Goal: Information Seeking & Learning: Learn about a topic

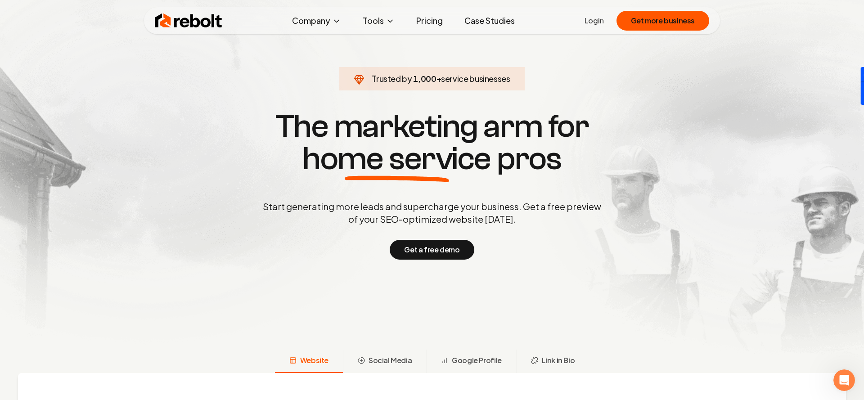
scroll to position [24, 0]
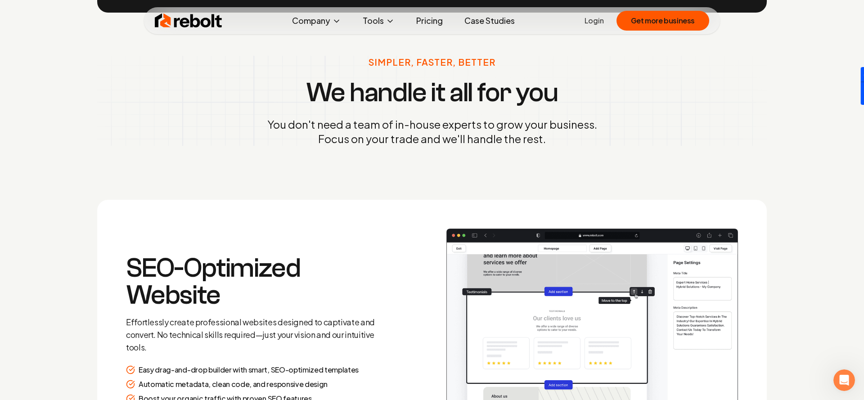
scroll to position [1060, 0]
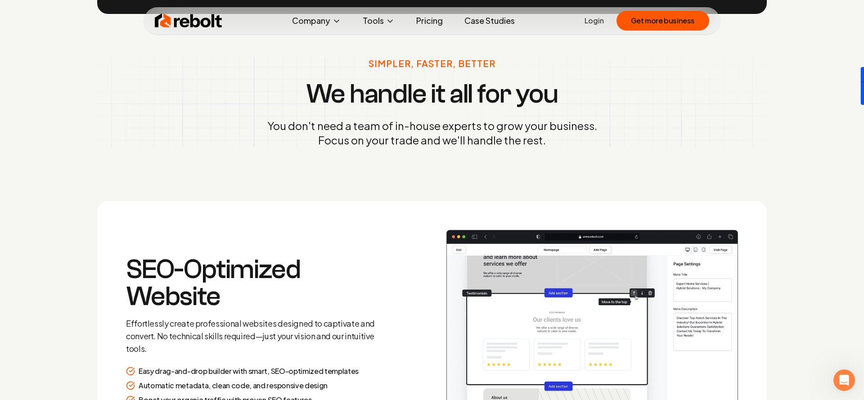
click at [422, 23] on link "Pricing" at bounding box center [429, 21] width 41 height 18
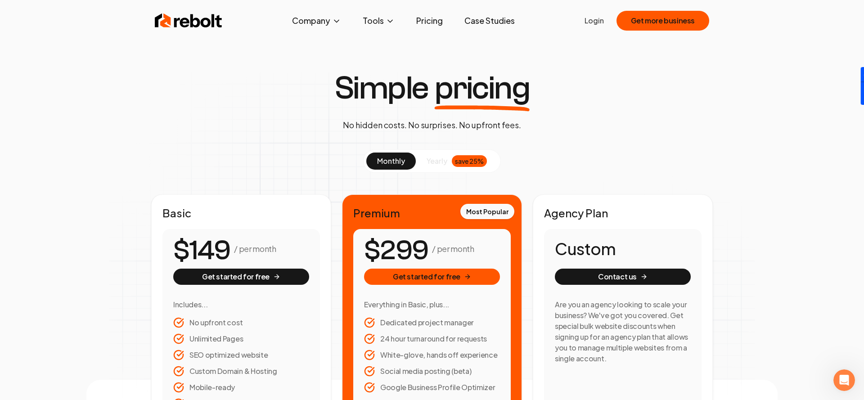
click at [483, 21] on link "Case Studies" at bounding box center [489, 21] width 65 height 18
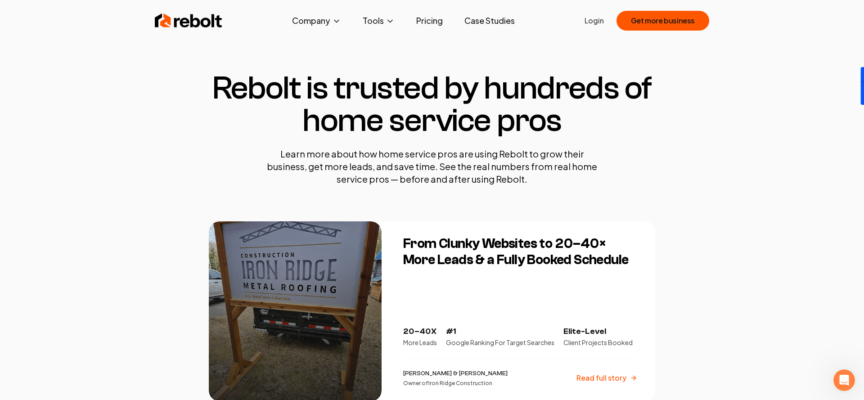
click at [471, 51] on section "Rebolt is trusted by hundreds of home service pros Learn more about how home se…" at bounding box center [432, 128] width 446 height 185
click at [436, 27] on link "Pricing" at bounding box center [429, 21] width 41 height 18
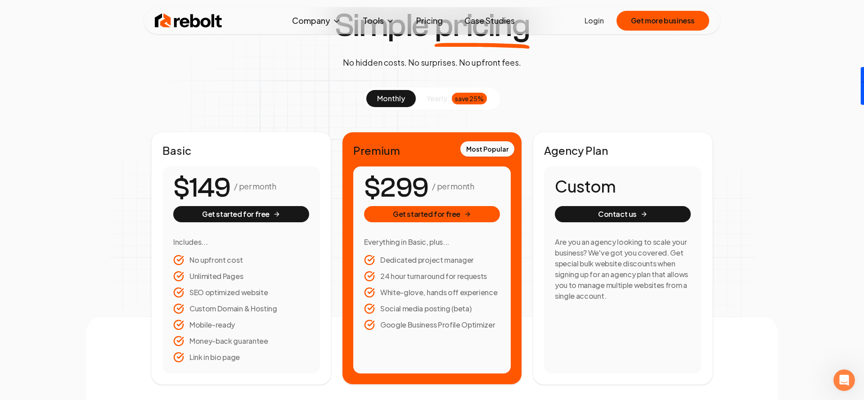
scroll to position [76, 0]
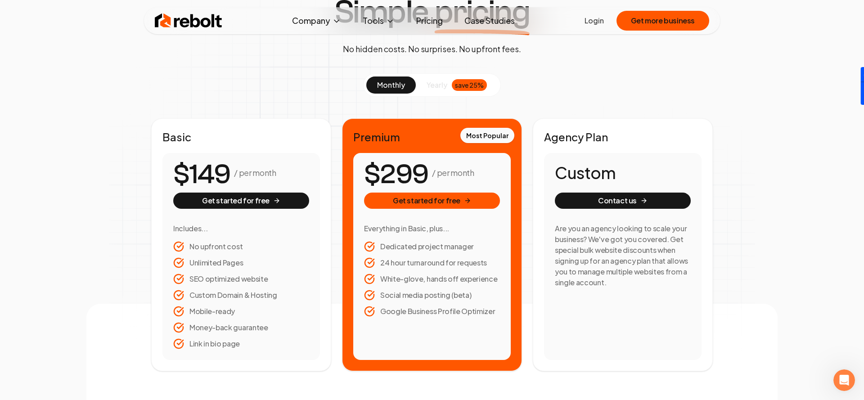
click at [272, 57] on div "Simple pricing No hidden costs. No surprises. No upfront fees. monthly yearly s…" at bounding box center [431, 183] width 691 height 375
click at [184, 52] on div "Simple pricing No hidden costs. No surprises. No upfront fees. monthly yearly s…" at bounding box center [431, 183] width 691 height 375
click at [436, 88] on span "yearly" at bounding box center [437, 85] width 21 height 11
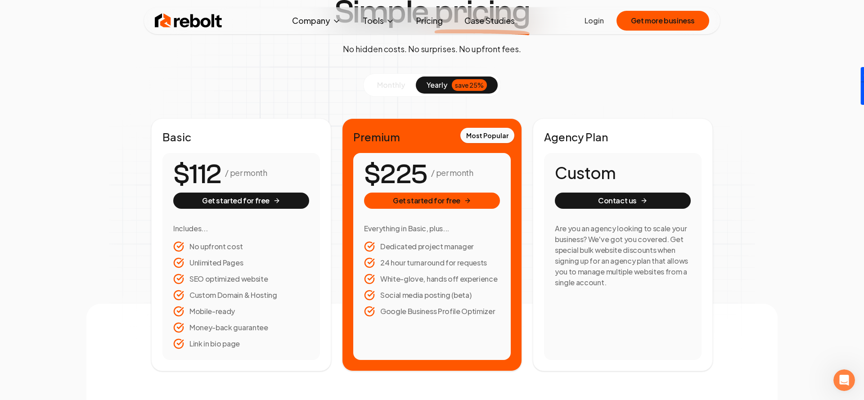
click at [401, 86] on span "monthly" at bounding box center [391, 84] width 28 height 9
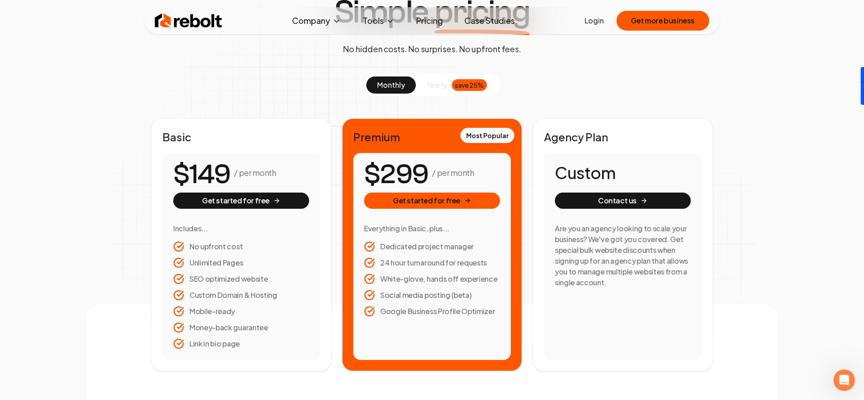
click at [337, 74] on section "monthly yearly save 25% Basic / per month Get started for free Includes... No u…" at bounding box center [432, 222] width 562 height 298
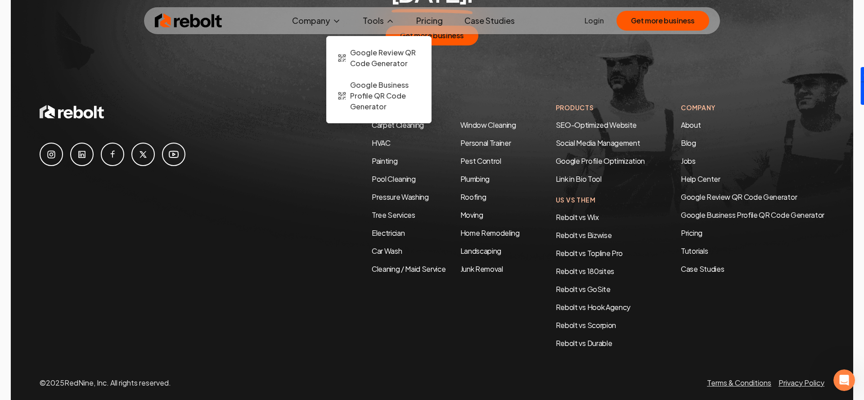
scroll to position [1758, 0]
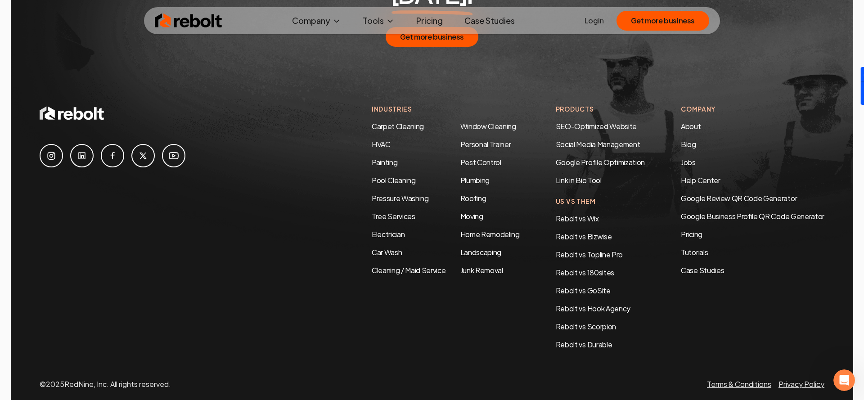
click at [257, 135] on div "Industries Carpet Cleaning HVAC Painting Pool Cleaning Pressure Washing Tree Se…" at bounding box center [432, 227] width 785 height 246
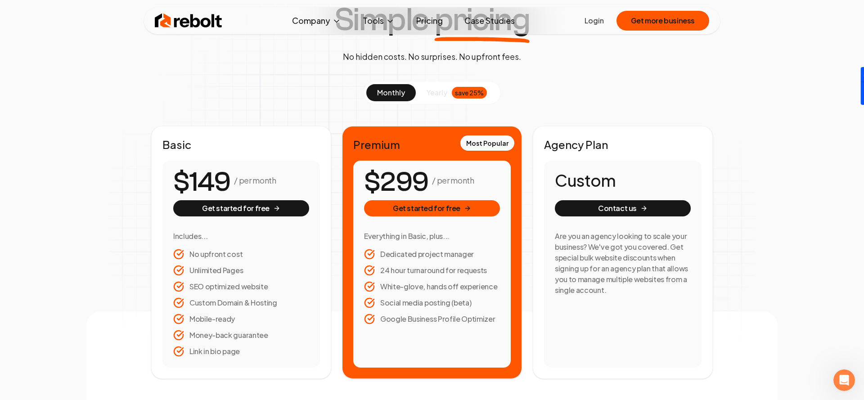
scroll to position [0, 0]
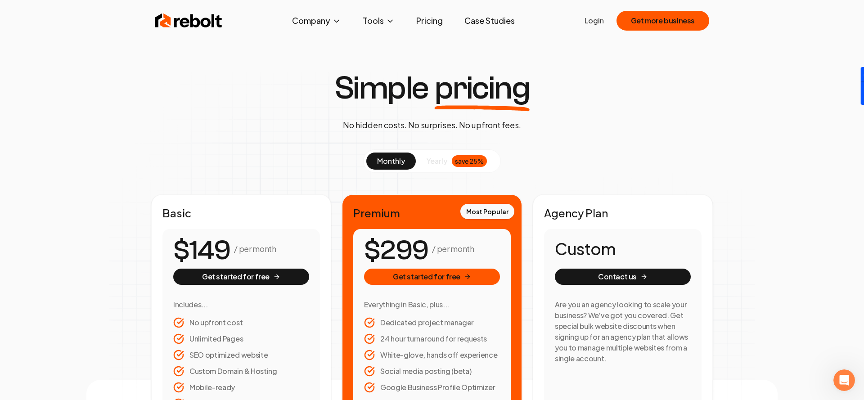
click at [242, 146] on div "Simple pricing No hidden costs. No surprises. No upfront fees. monthly yearly s…" at bounding box center [431, 259] width 691 height 375
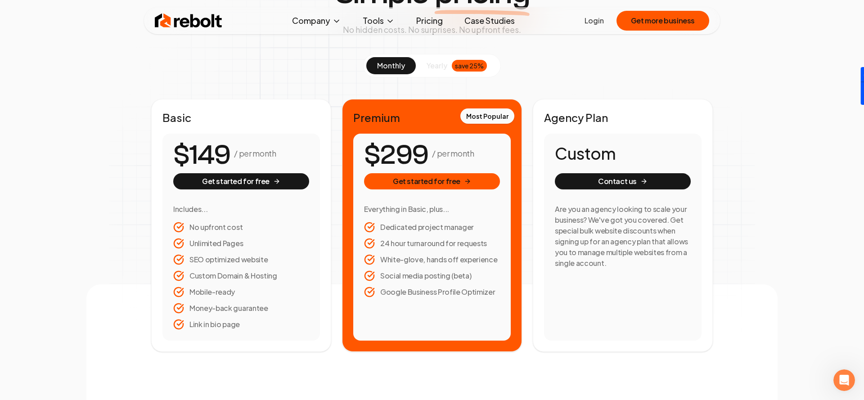
scroll to position [95, 0]
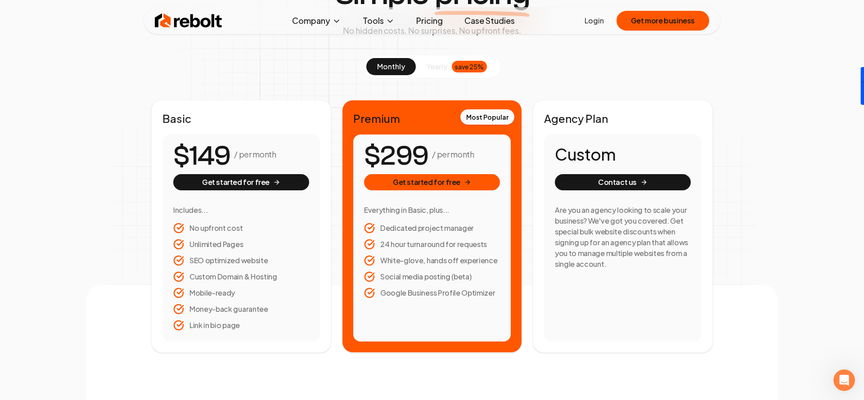
click at [206, 224] on li "No upfront cost" at bounding box center [241, 228] width 136 height 11
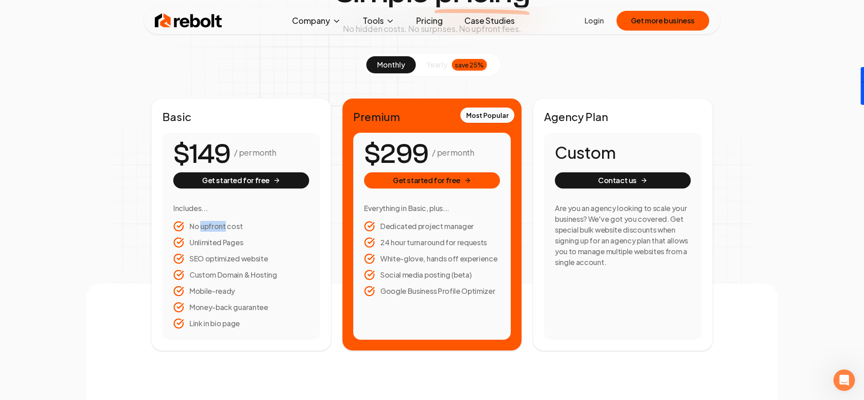
click at [206, 224] on li "No upfront cost" at bounding box center [241, 226] width 136 height 11
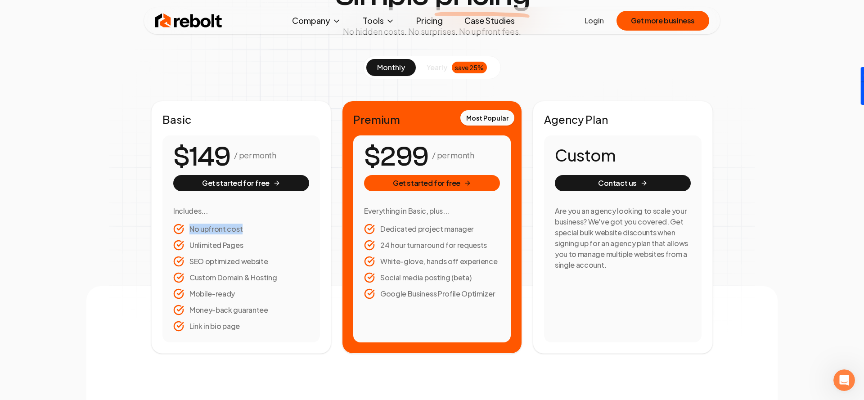
click at [206, 224] on li "No upfront cost" at bounding box center [241, 229] width 136 height 11
click at [215, 247] on li "Unlimited Pages" at bounding box center [241, 245] width 136 height 11
click at [219, 262] on li "SEO optimized website" at bounding box center [241, 261] width 136 height 11
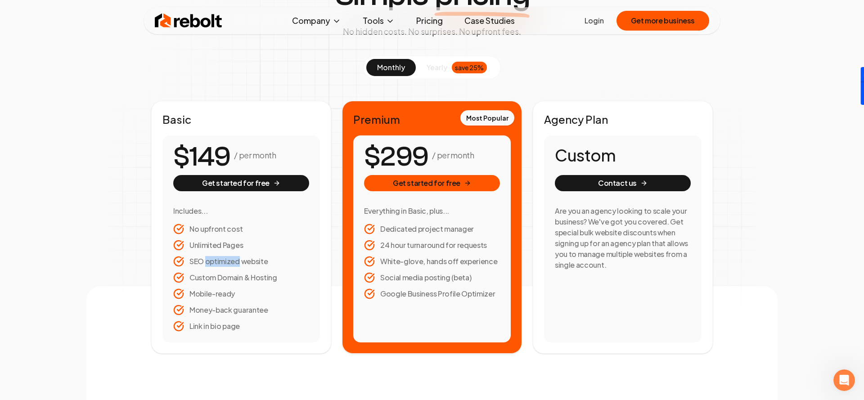
click at [219, 262] on li "SEO optimized website" at bounding box center [241, 261] width 136 height 11
click at [140, 245] on div "Simple pricing No hidden costs. No surprises. No upfront fees. monthly yearly s…" at bounding box center [431, 165] width 691 height 375
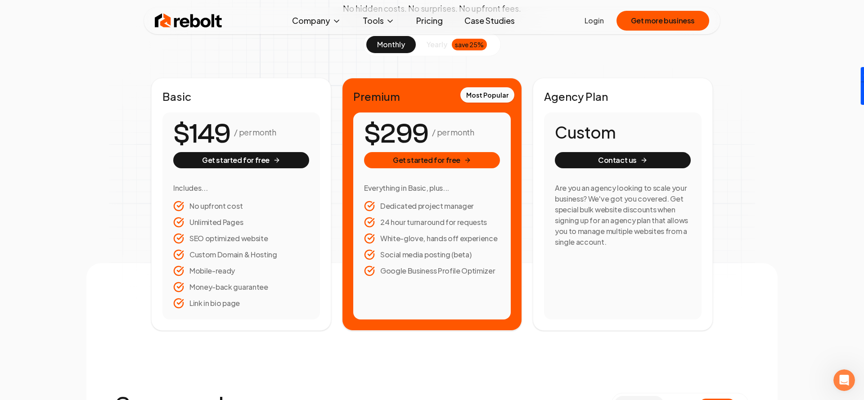
scroll to position [117, 0]
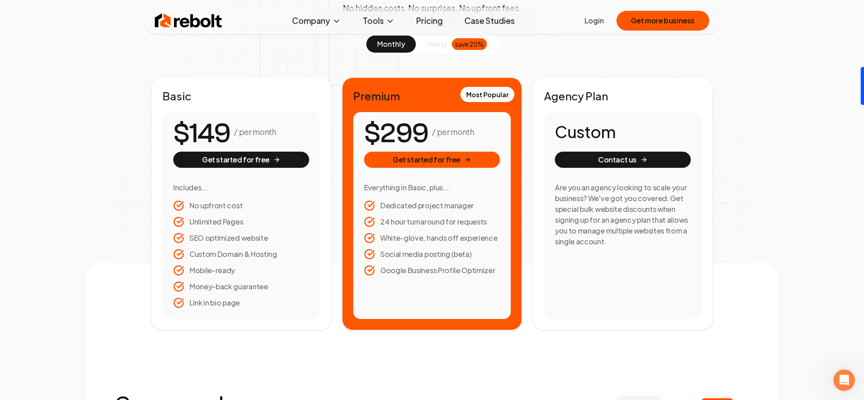
click at [207, 204] on li "No upfront cost" at bounding box center [241, 205] width 136 height 11
drag, startPoint x: 207, startPoint y: 204, endPoint x: 212, endPoint y: 221, distance: 17.4
click at [207, 204] on li "No upfront cost" at bounding box center [241, 205] width 136 height 11
click at [212, 224] on li "Unlimited Pages" at bounding box center [241, 221] width 136 height 11
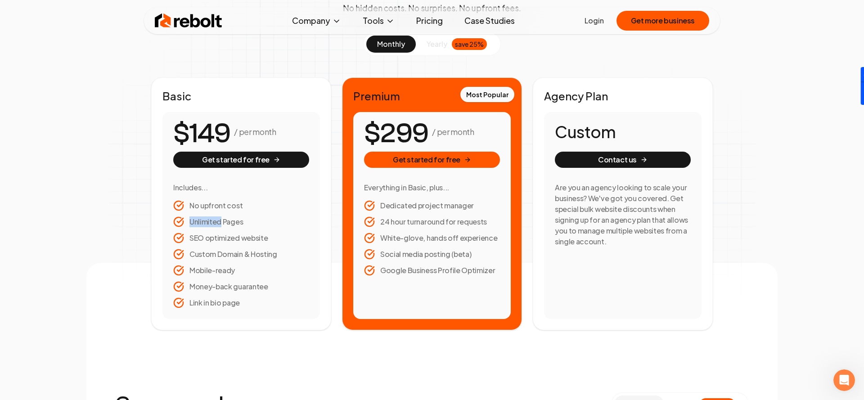
click at [212, 224] on li "Unlimited Pages" at bounding box center [241, 221] width 136 height 11
click at [215, 234] on li "SEO optimized website" at bounding box center [241, 238] width 136 height 11
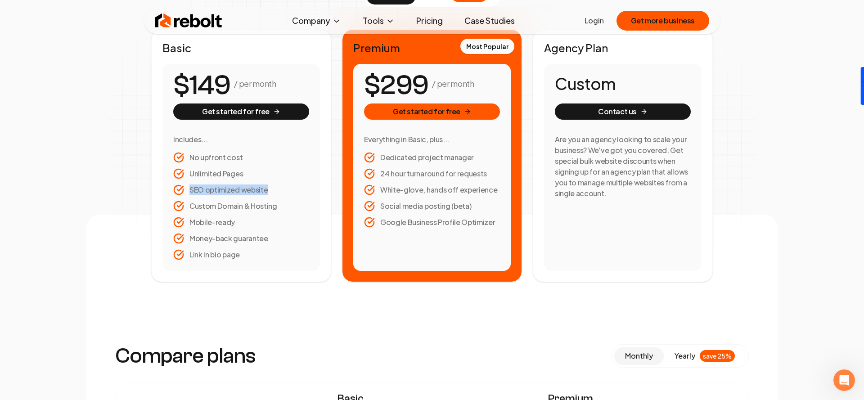
scroll to position [167, 0]
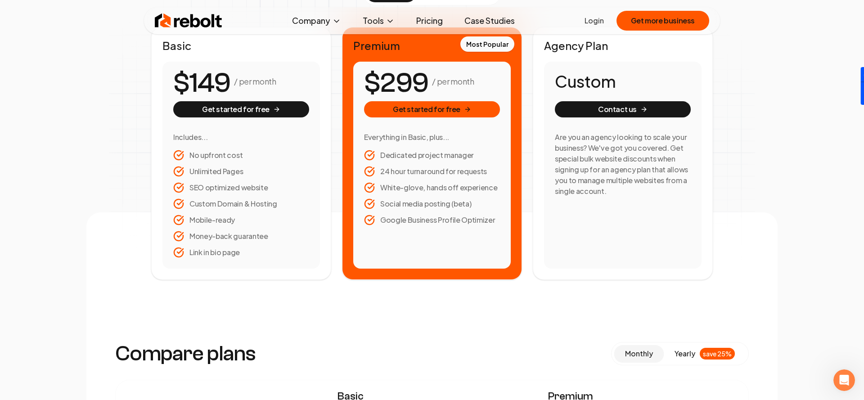
click at [220, 201] on li "Custom Domain & Hosting" at bounding box center [241, 203] width 136 height 11
click at [209, 222] on li "Mobile-ready" at bounding box center [241, 220] width 136 height 11
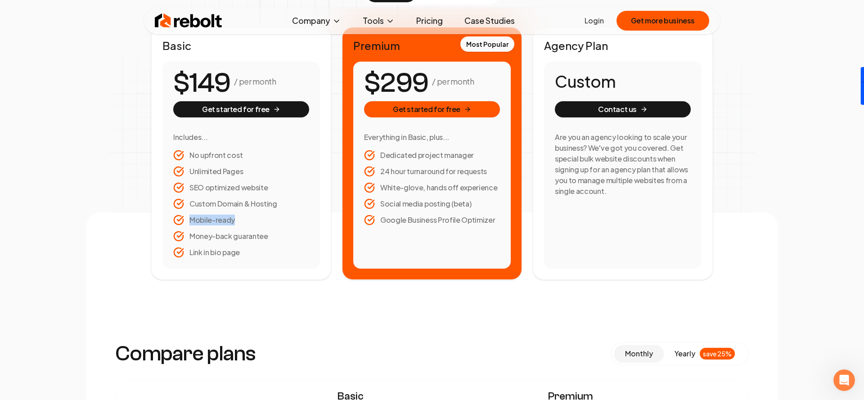
click at [209, 222] on li "Mobile-ready" at bounding box center [241, 220] width 136 height 11
click at [210, 239] on li "Money-back guarantee" at bounding box center [241, 236] width 136 height 11
click at [206, 256] on li "Link in bio page" at bounding box center [241, 252] width 136 height 11
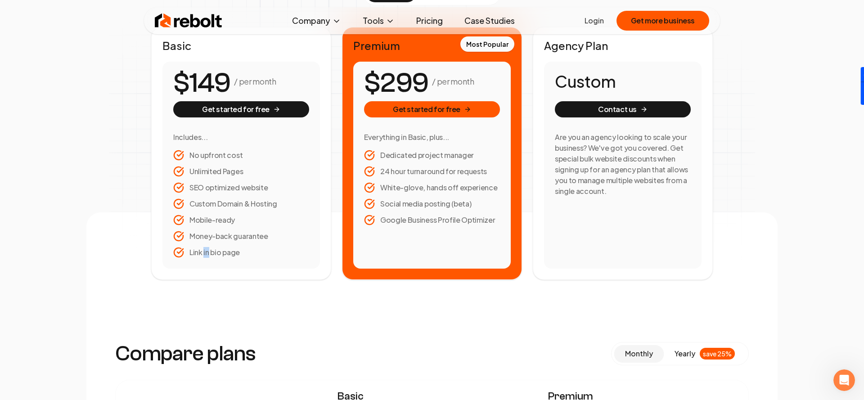
click at [206, 256] on li "Link in bio page" at bounding box center [241, 252] width 136 height 11
click at [327, 234] on div "Basic / per month Get started for free Includes... No upfront cost Unlimited Pa…" at bounding box center [241, 153] width 180 height 253
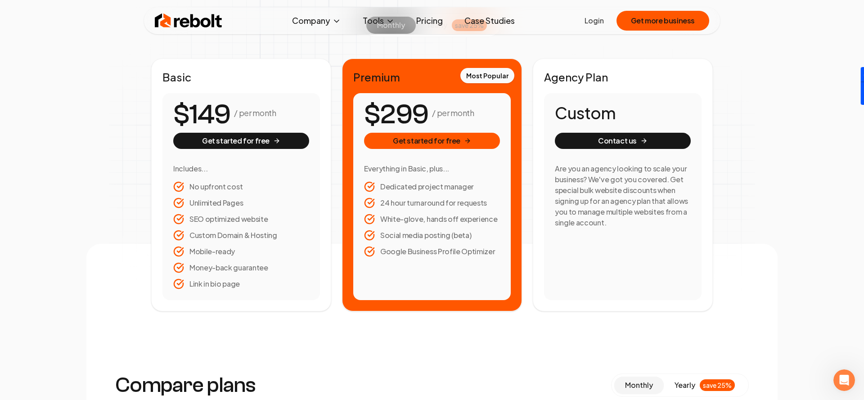
scroll to position [125, 0]
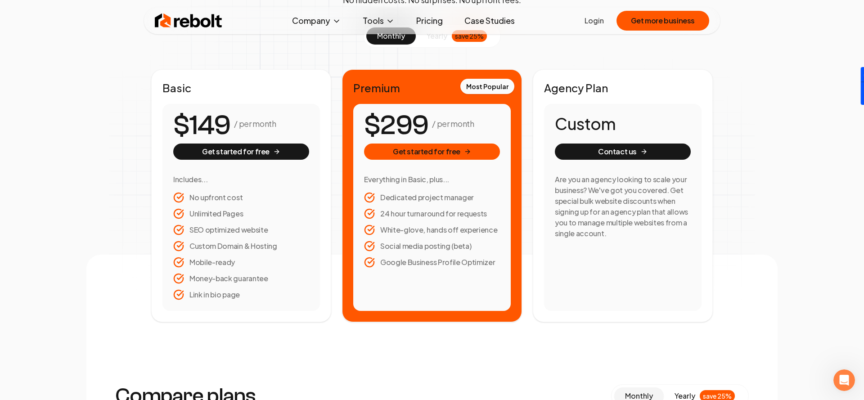
click at [392, 264] on li "Google Business Profile Optimizer" at bounding box center [432, 262] width 136 height 11
click at [396, 230] on li "White-glove, hands off experience" at bounding box center [432, 230] width 136 height 11
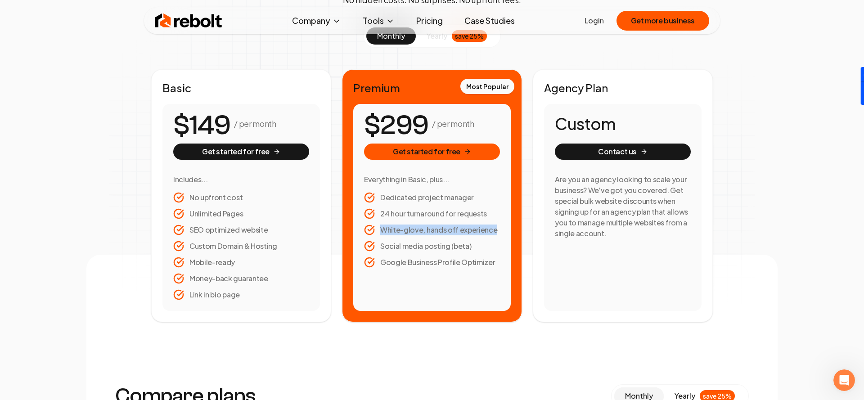
click at [396, 230] on li "White-glove, hands off experience" at bounding box center [432, 230] width 136 height 11
click at [382, 122] on span "2" at bounding box center [388, 126] width 16 height 34
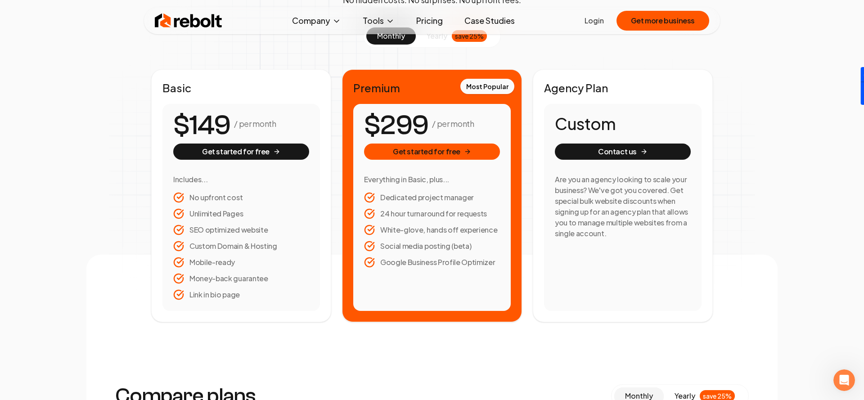
click at [382, 122] on span "2" at bounding box center [388, 126] width 16 height 34
click at [444, 198] on li "Dedicated project manager" at bounding box center [432, 197] width 136 height 11
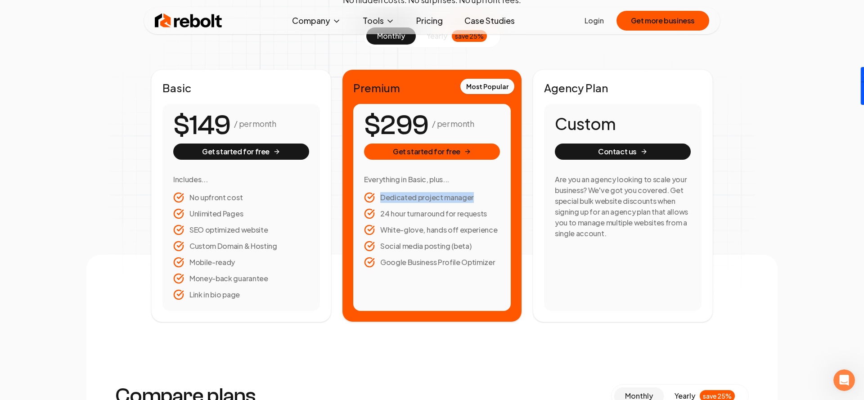
click at [444, 198] on li "Dedicated project manager" at bounding box center [432, 197] width 136 height 11
click at [408, 216] on li "24 hour turnaround for requests" at bounding box center [432, 213] width 136 height 11
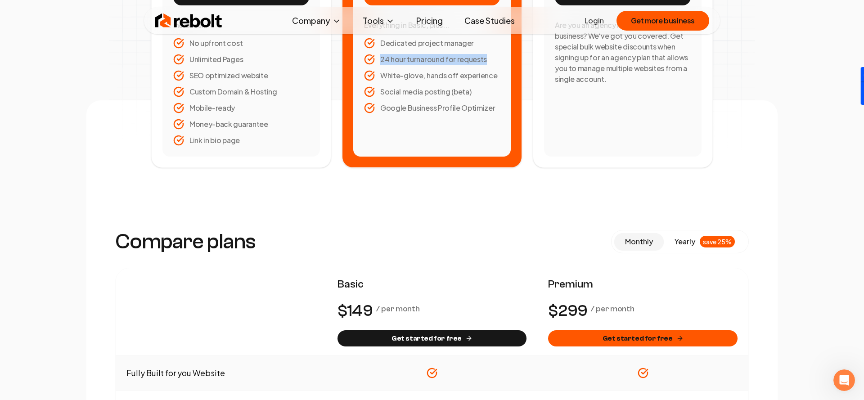
scroll to position [0, 0]
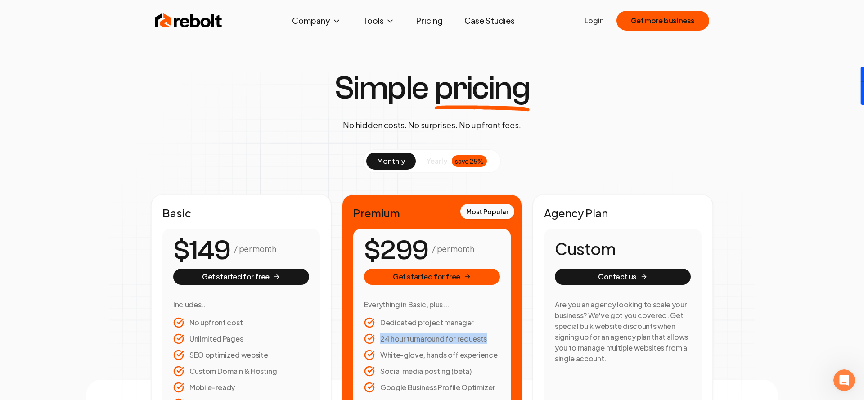
click at [488, 17] on link "Case Studies" at bounding box center [489, 21] width 65 height 18
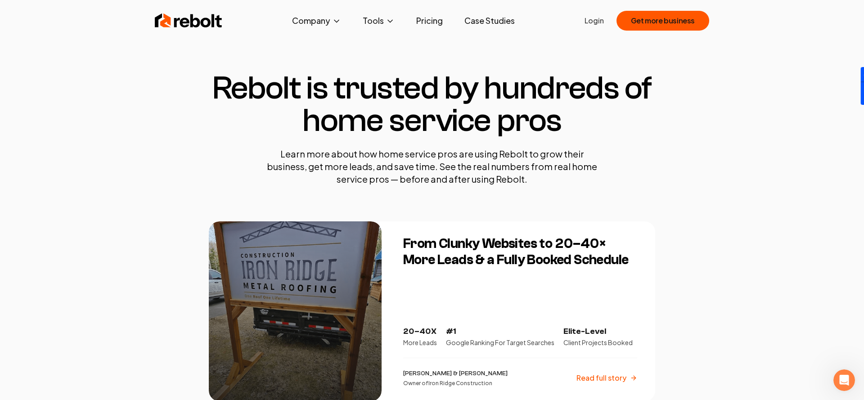
click at [423, 18] on link "Pricing" at bounding box center [429, 21] width 41 height 18
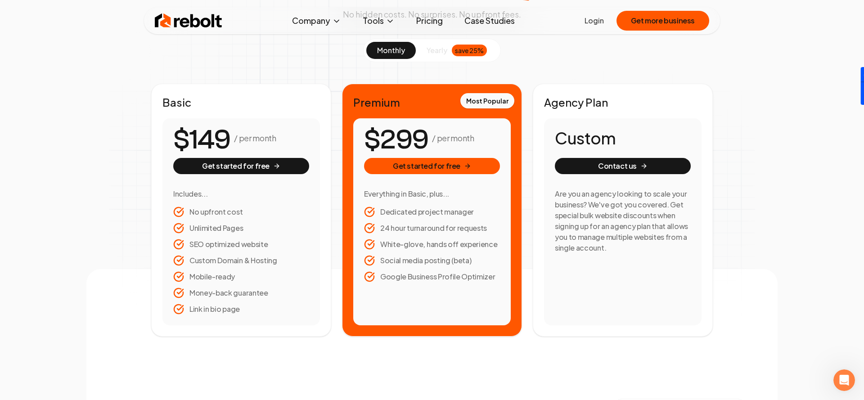
scroll to position [113, 0]
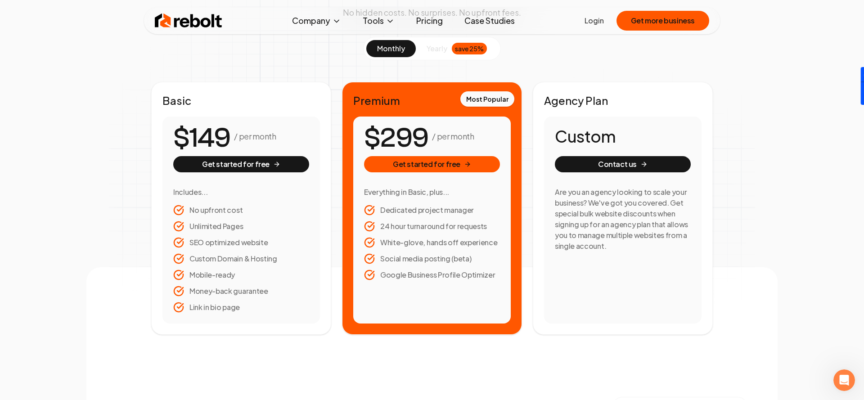
drag, startPoint x: 367, startPoint y: 135, endPoint x: 527, endPoint y: 125, distance: 159.7
click at [525, 125] on div "Basic / per month Get started for free Includes... No upfront cost Unlimited Pa…" at bounding box center [432, 208] width 562 height 253
click at [399, 144] on span "9" at bounding box center [404, 139] width 17 height 34
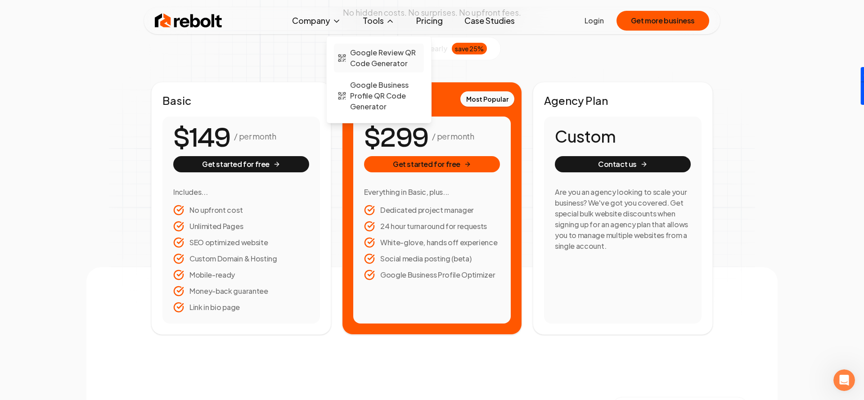
click at [385, 59] on span "Google Review QR Code Generator" at bounding box center [385, 58] width 70 height 22
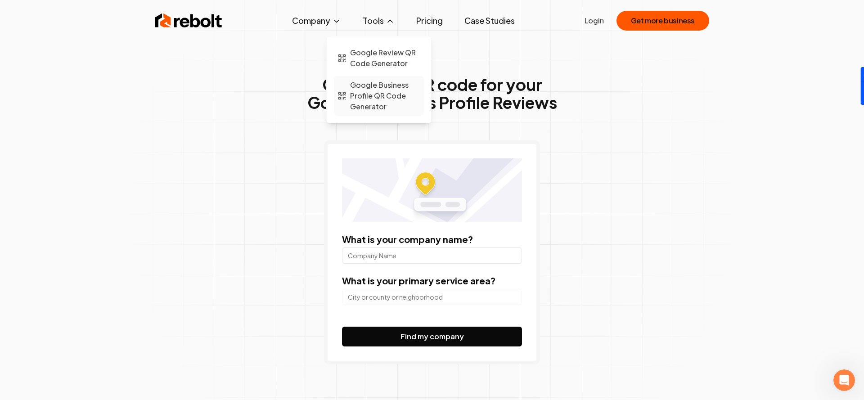
click at [370, 87] on span "Google Business Profile QR Code Generator" at bounding box center [385, 96] width 70 height 32
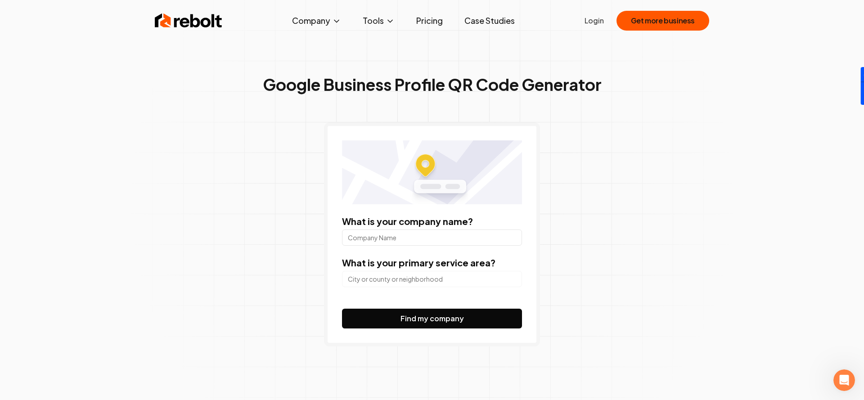
click at [194, 84] on div "Google Business Profile QR Code Generator What is your company name? What is yo…" at bounding box center [432, 216] width 864 height 433
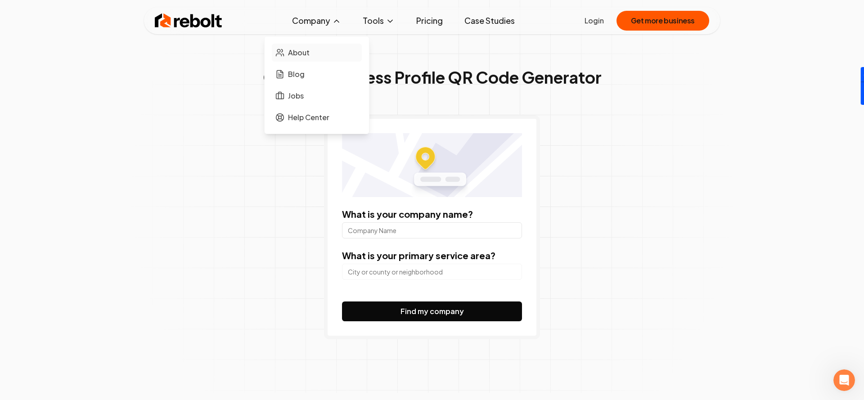
click at [295, 53] on span "About" at bounding box center [299, 52] width 22 height 11
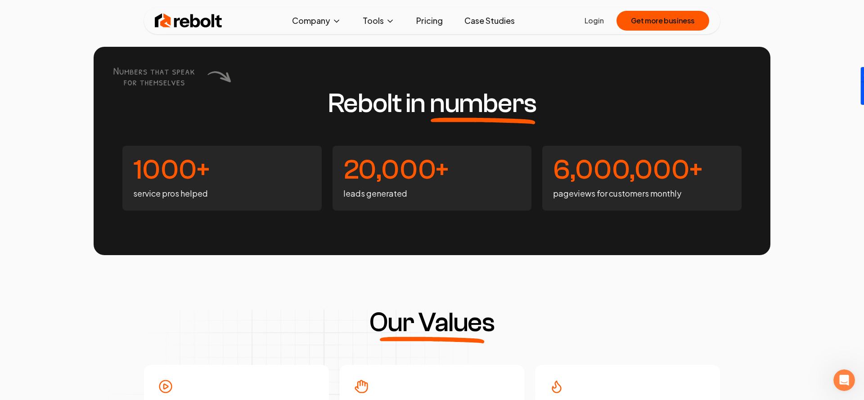
scroll to position [2408, 0]
click at [145, 183] on h4 "1000+" at bounding box center [222, 169] width 178 height 27
click at [381, 183] on h4 "20,000+" at bounding box center [432, 169] width 178 height 27
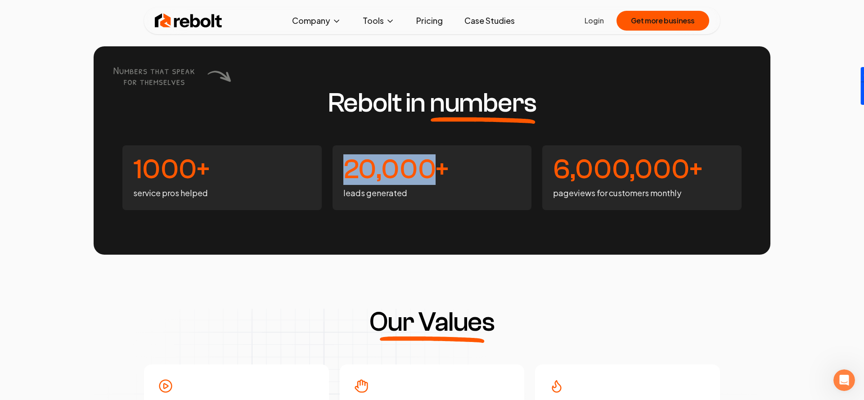
click at [381, 183] on h4 "20,000+" at bounding box center [432, 169] width 178 height 27
click at [618, 183] on h4 "6,000,000+" at bounding box center [642, 169] width 178 height 27
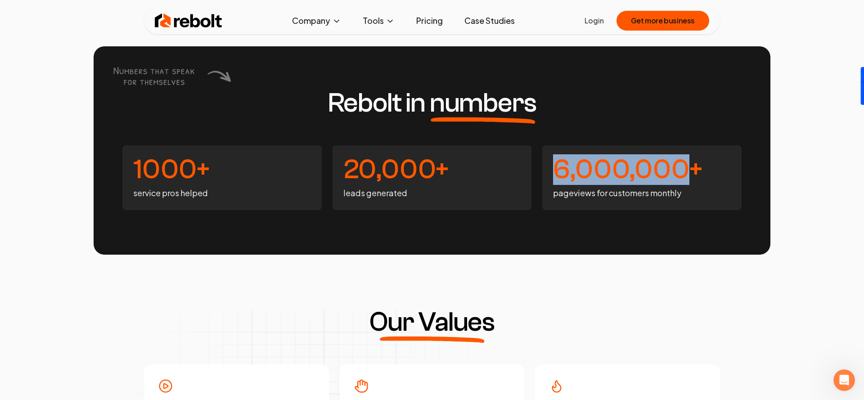
click at [618, 183] on h4 "6,000,000+" at bounding box center [642, 169] width 178 height 27
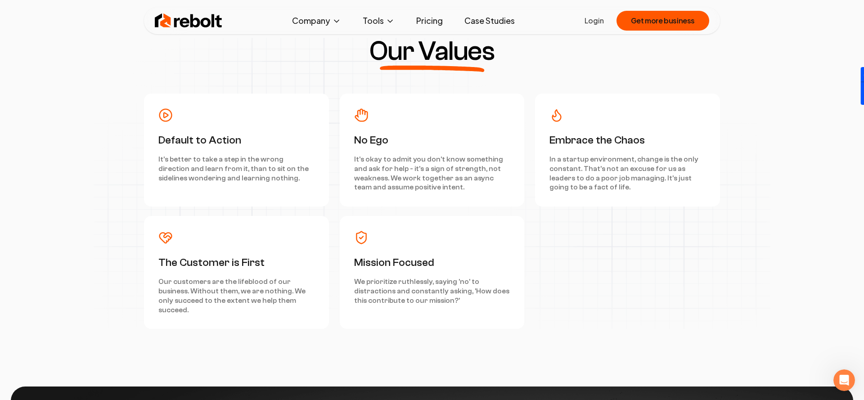
scroll to position [2682, 0]
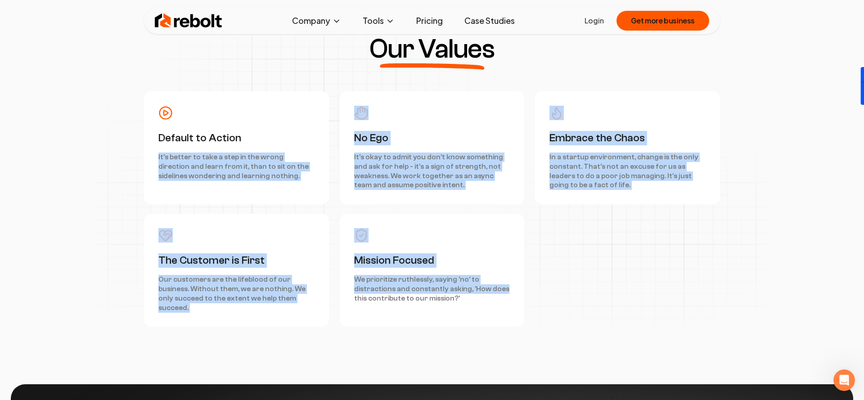
drag, startPoint x: 563, startPoint y: 319, endPoint x: 223, endPoint y: 183, distance: 366.6
click at [243, 180] on div "Default to Action It's better to take a step in the wrong direction and learn f…" at bounding box center [432, 208] width 576 height 235
click at [133, 202] on div "Our Values Default to Action It's better to take a step in the wrong direction …" at bounding box center [432, 181] width 677 height 291
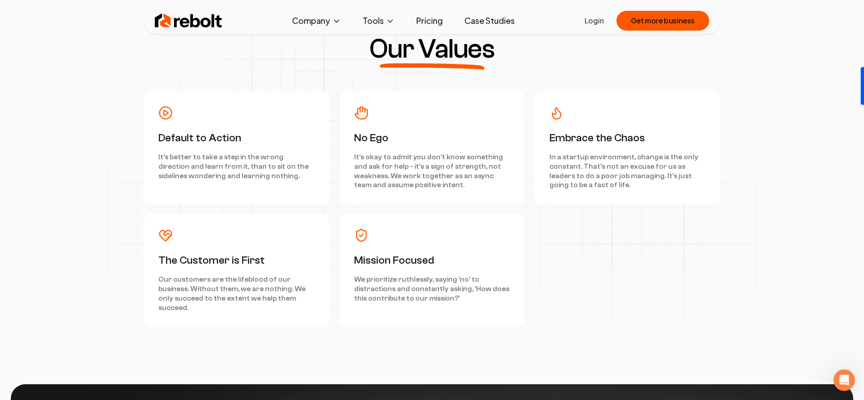
click at [179, 145] on h3 "Default to Action" at bounding box center [236, 138] width 156 height 14
click at [180, 145] on h3 "Default to Action" at bounding box center [236, 138] width 156 height 14
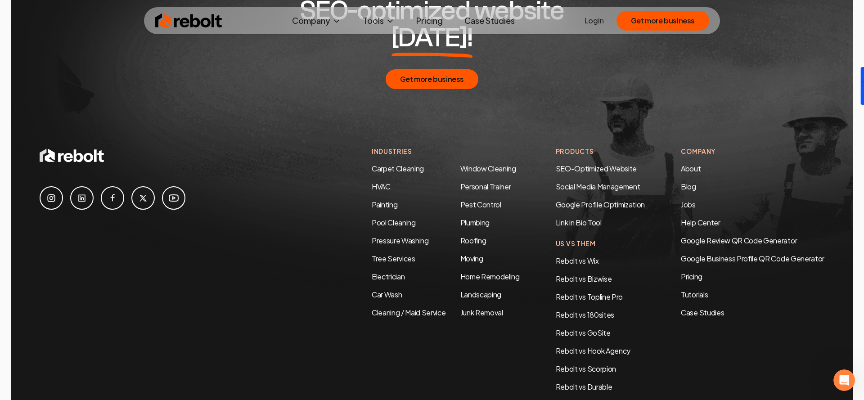
scroll to position [3156, 0]
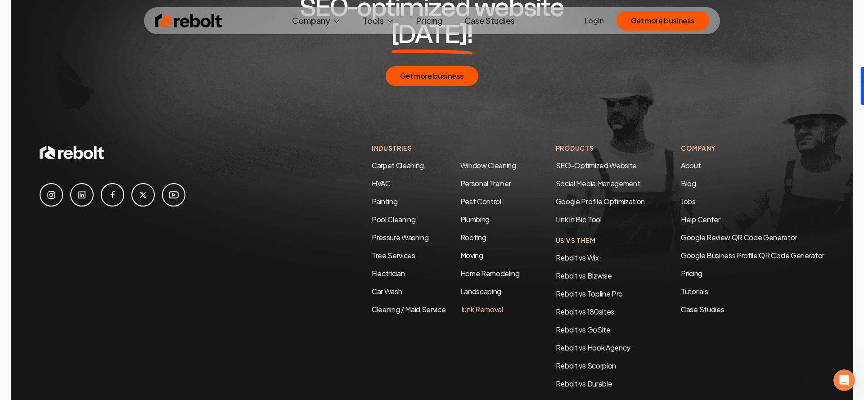
click at [482, 305] on link "Junk Removal" at bounding box center [481, 309] width 43 height 9
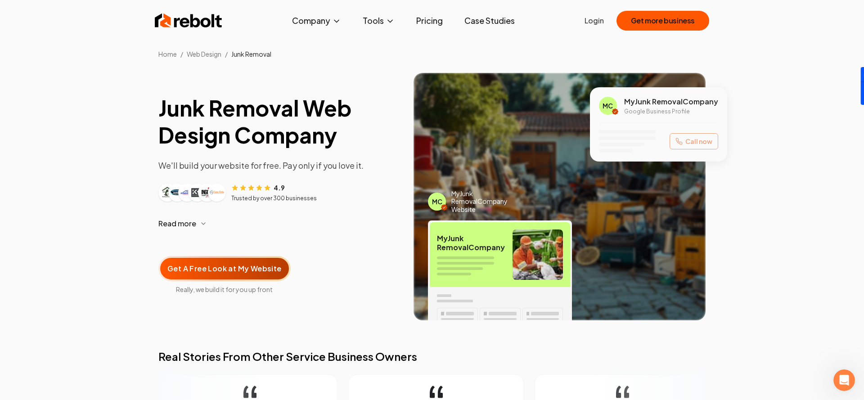
click at [313, 234] on button "Read more" at bounding box center [278, 224] width 241 height 22
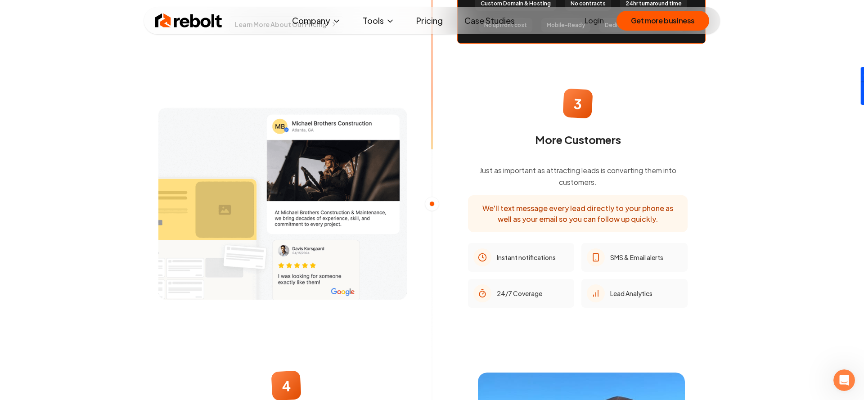
scroll to position [1043, 0]
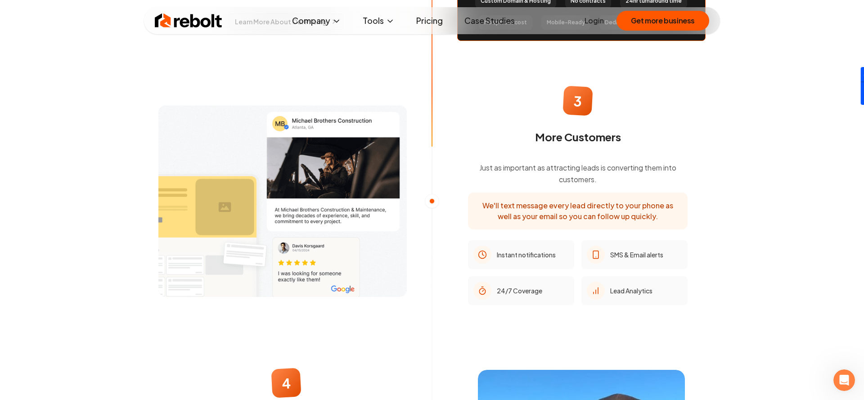
click at [621, 253] on span "SMS & Email alerts" at bounding box center [636, 254] width 53 height 9
click at [613, 287] on span "Lead Analytics" at bounding box center [631, 290] width 42 height 9
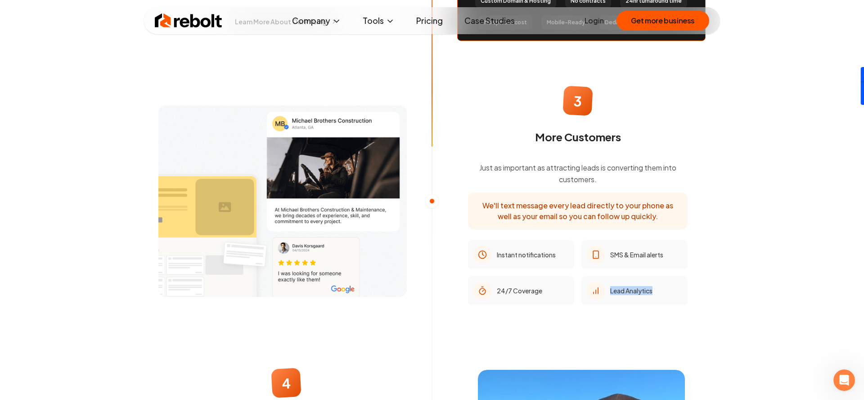
click at [613, 287] on span "Lead Analytics" at bounding box center [631, 290] width 42 height 9
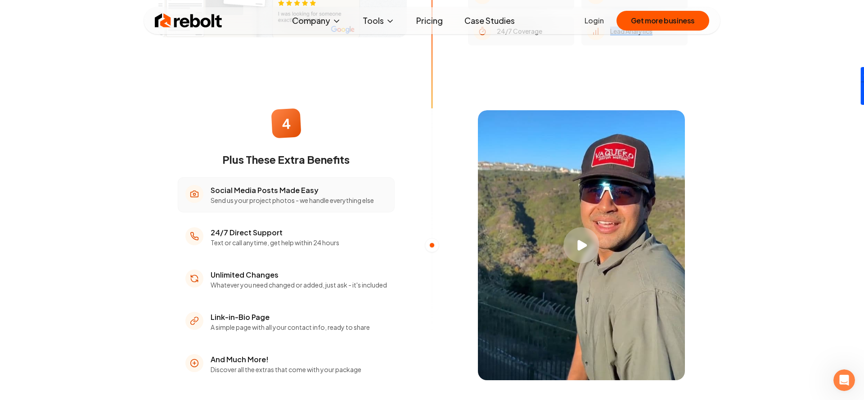
scroll to position [1312, 0]
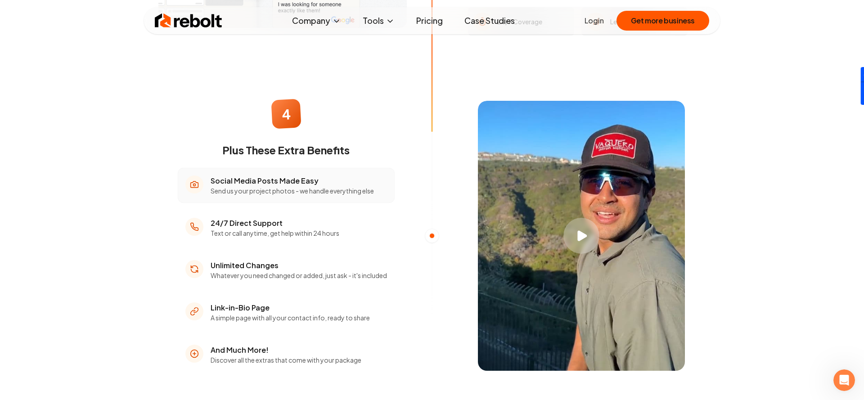
click at [236, 181] on h3 "Social Media Posts Made Easy" at bounding box center [292, 181] width 163 height 11
click at [227, 189] on p "Send us your project photos - we handle everything else" at bounding box center [292, 190] width 163 height 9
click at [226, 189] on p "Send us your project photos - we handle everything else" at bounding box center [292, 190] width 163 height 9
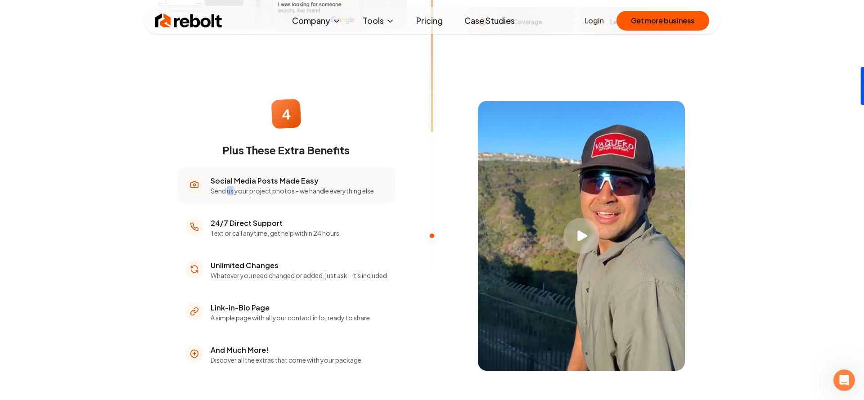
click at [226, 189] on p "Send us your project photos - we handle everything else" at bounding box center [292, 190] width 163 height 9
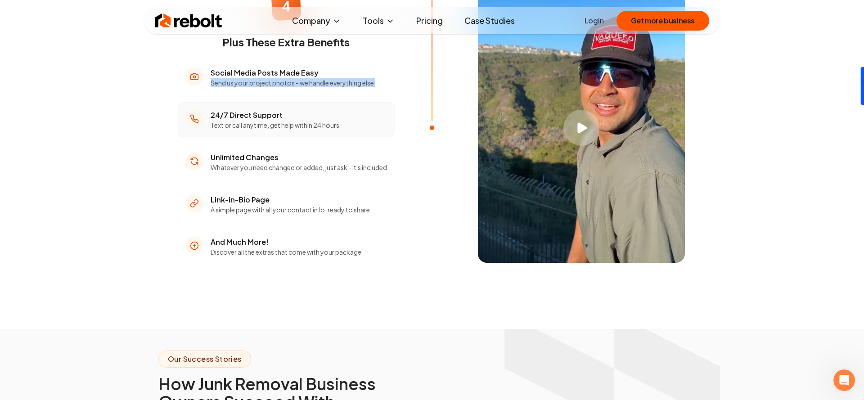
scroll to position [1402, 0]
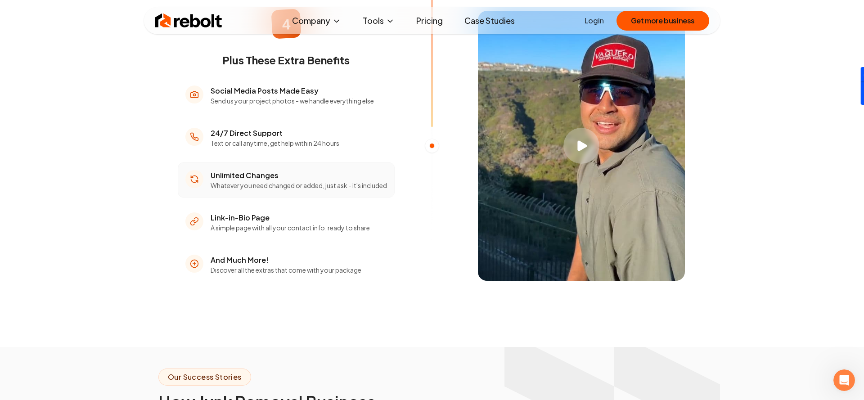
click at [251, 181] on p "Whatever you need changed or added, just ask - it's included" at bounding box center [299, 185] width 176 height 9
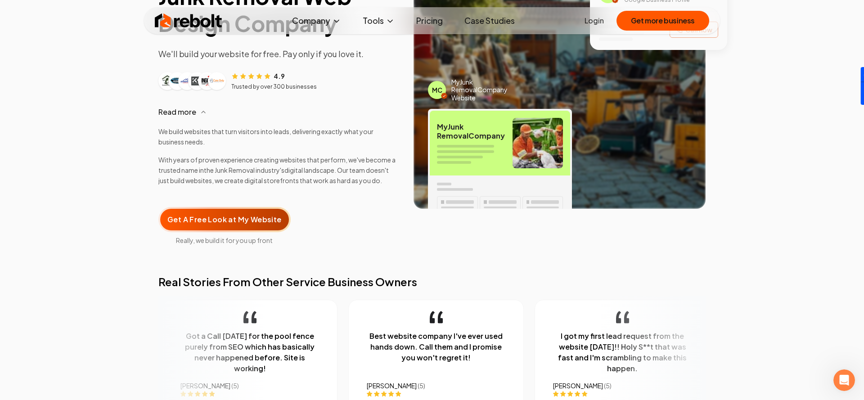
scroll to position [111, 0]
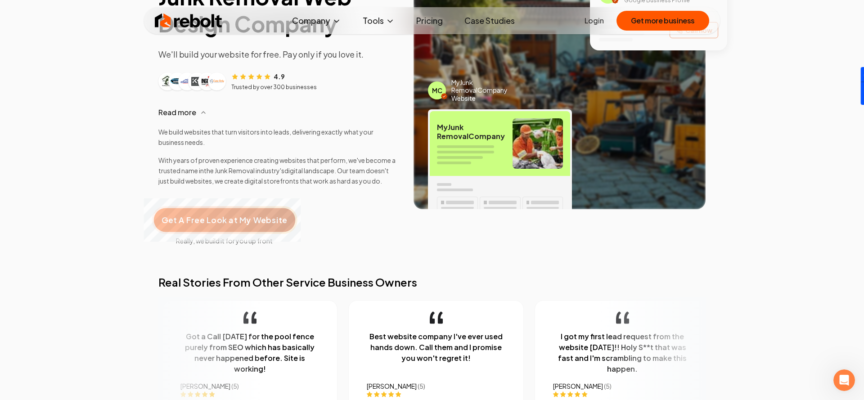
click at [221, 224] on span "Get A Free Look at My Website" at bounding box center [225, 220] width 126 height 12
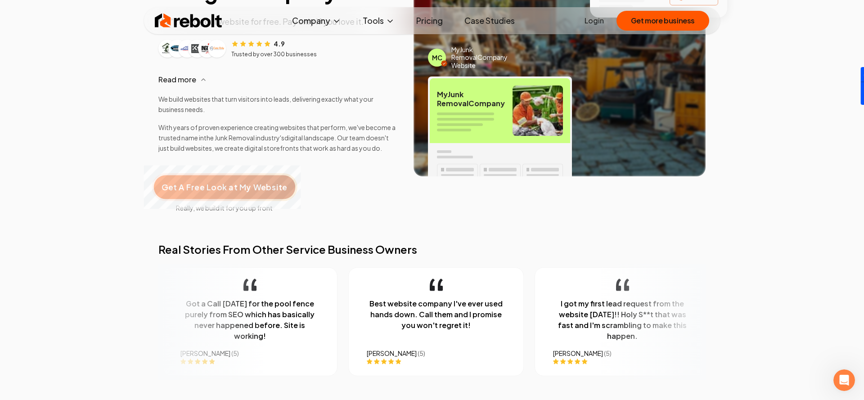
scroll to position [0, 0]
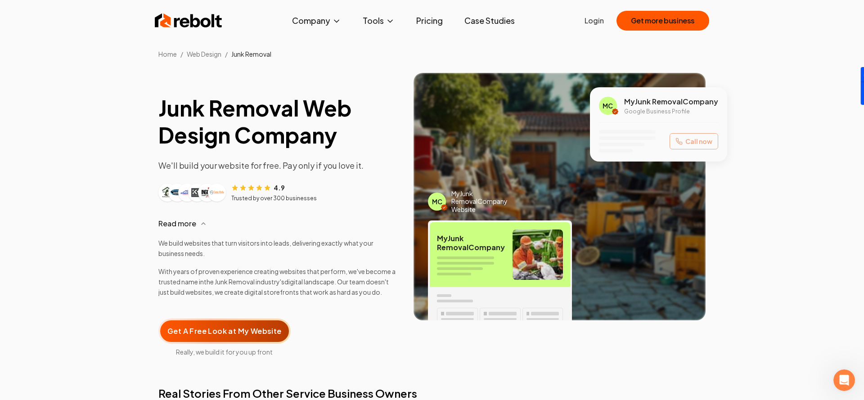
click at [419, 26] on link "Pricing" at bounding box center [429, 21] width 41 height 18
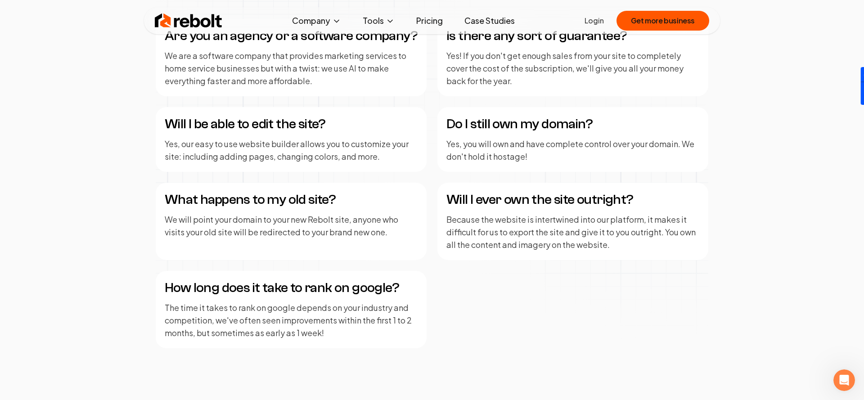
scroll to position [1227, 0]
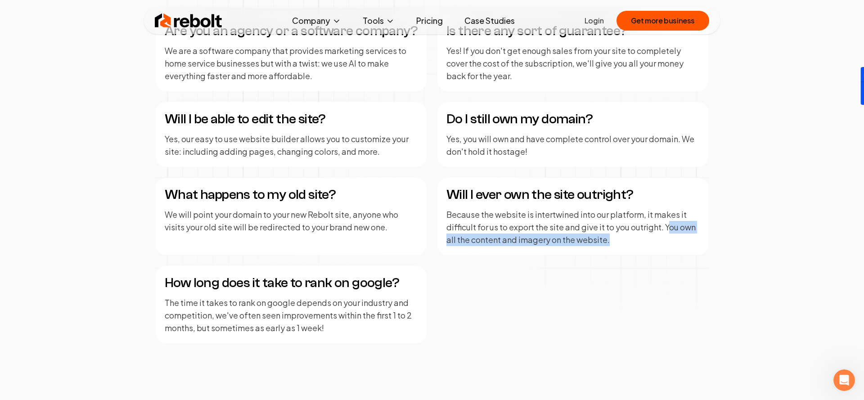
drag, startPoint x: 641, startPoint y: 238, endPoint x: 667, endPoint y: 227, distance: 28.1
click at [668, 227] on p "Because the website is intertwined into our platform, it makes it difficult for…" at bounding box center [572, 227] width 253 height 38
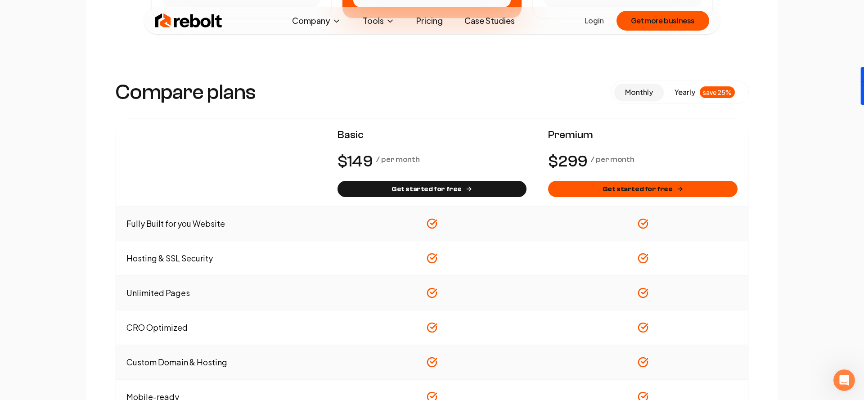
scroll to position [0, 0]
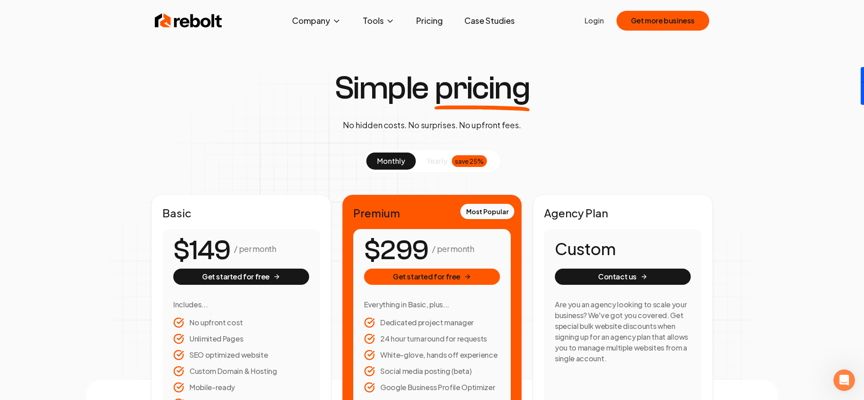
click at [117, 132] on div "Simple pricing No hidden costs. No surprises. No upfront fees. monthly yearly s…" at bounding box center [431, 259] width 691 height 375
click at [112, 137] on div "Simple pricing No hidden costs. No surprises. No upfront fees. monthly yearly s…" at bounding box center [431, 259] width 691 height 375
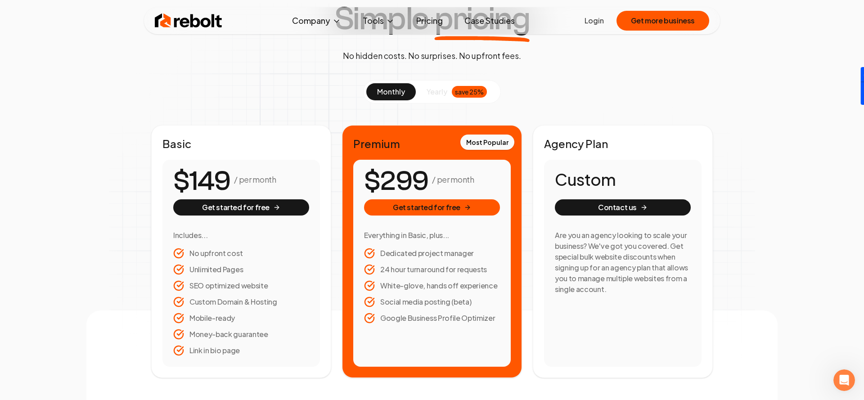
scroll to position [89, 0]
